Goal: Transaction & Acquisition: Book appointment/travel/reservation

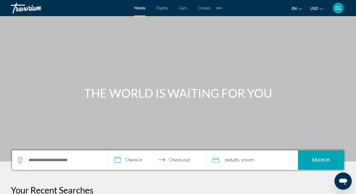
click at [220, 8] on div "Extra navigation items" at bounding box center [221, 8] width 2 height 2
click at [338, 10] on span "CL" at bounding box center [339, 7] width 6 height 5
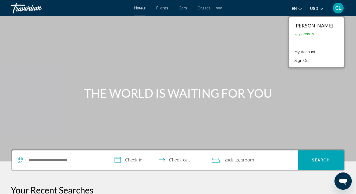
click at [311, 52] on link "My Account" at bounding box center [305, 51] width 26 height 7
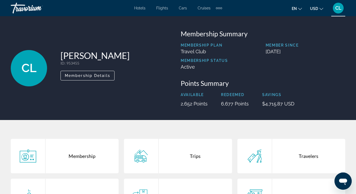
click at [199, 157] on div "Trips" at bounding box center [195, 156] width 73 height 34
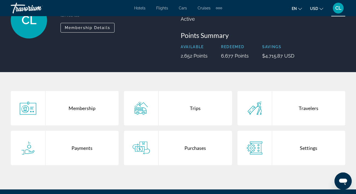
scroll to position [54, 0]
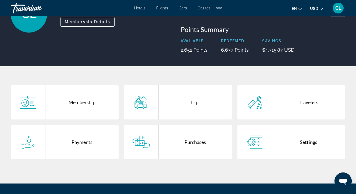
click at [193, 149] on div "Purchases" at bounding box center [195, 142] width 73 height 34
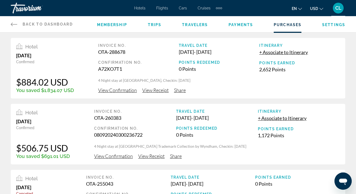
click at [126, 92] on span "View Confirmation" at bounding box center [117, 90] width 39 height 6
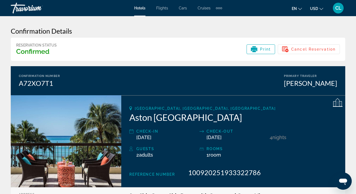
click at [206, 8] on span "Cruises" at bounding box center [204, 8] width 13 height 4
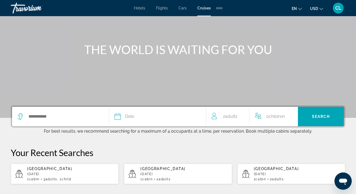
scroll to position [46, 0]
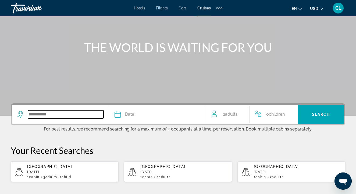
click at [48, 116] on input "Search widget" at bounding box center [66, 114] width 76 height 8
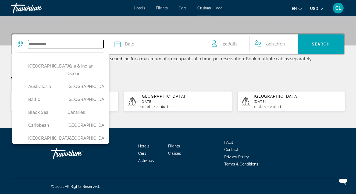
scroll to position [13, 0]
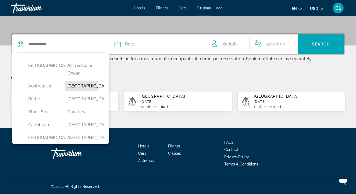
click at [79, 84] on button "Bahamas" at bounding box center [82, 86] width 34 height 10
type input "*******"
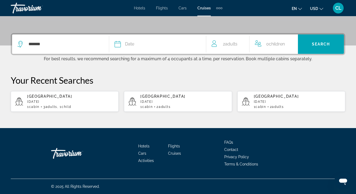
click at [138, 44] on div "Date" at bounding box center [158, 44] width 86 height 8
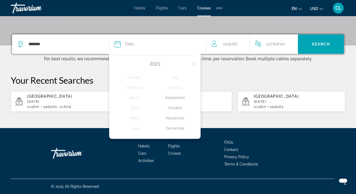
click at [193, 64] on icon "Next month" at bounding box center [193, 63] width 3 height 3
click at [133, 87] on div "February" at bounding box center [135, 88] width 40 height 10
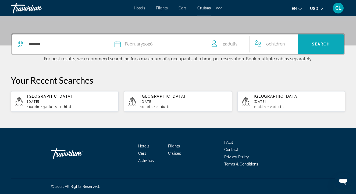
click at [325, 45] on span "Search" at bounding box center [321, 44] width 18 height 4
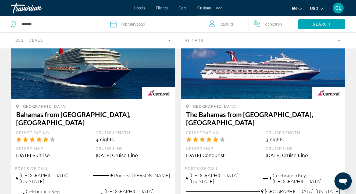
scroll to position [84, 0]
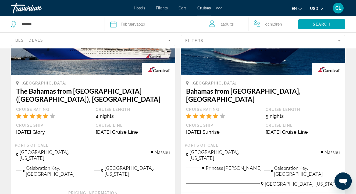
click at [211, 43] on mat-form-field "Filters" at bounding box center [263, 40] width 165 height 11
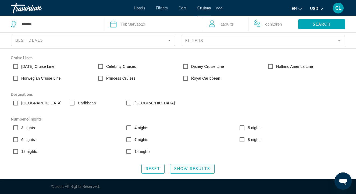
click at [184, 170] on span "Show Results" at bounding box center [192, 169] width 36 height 4
